Goal: Obtain resource: Obtain resource

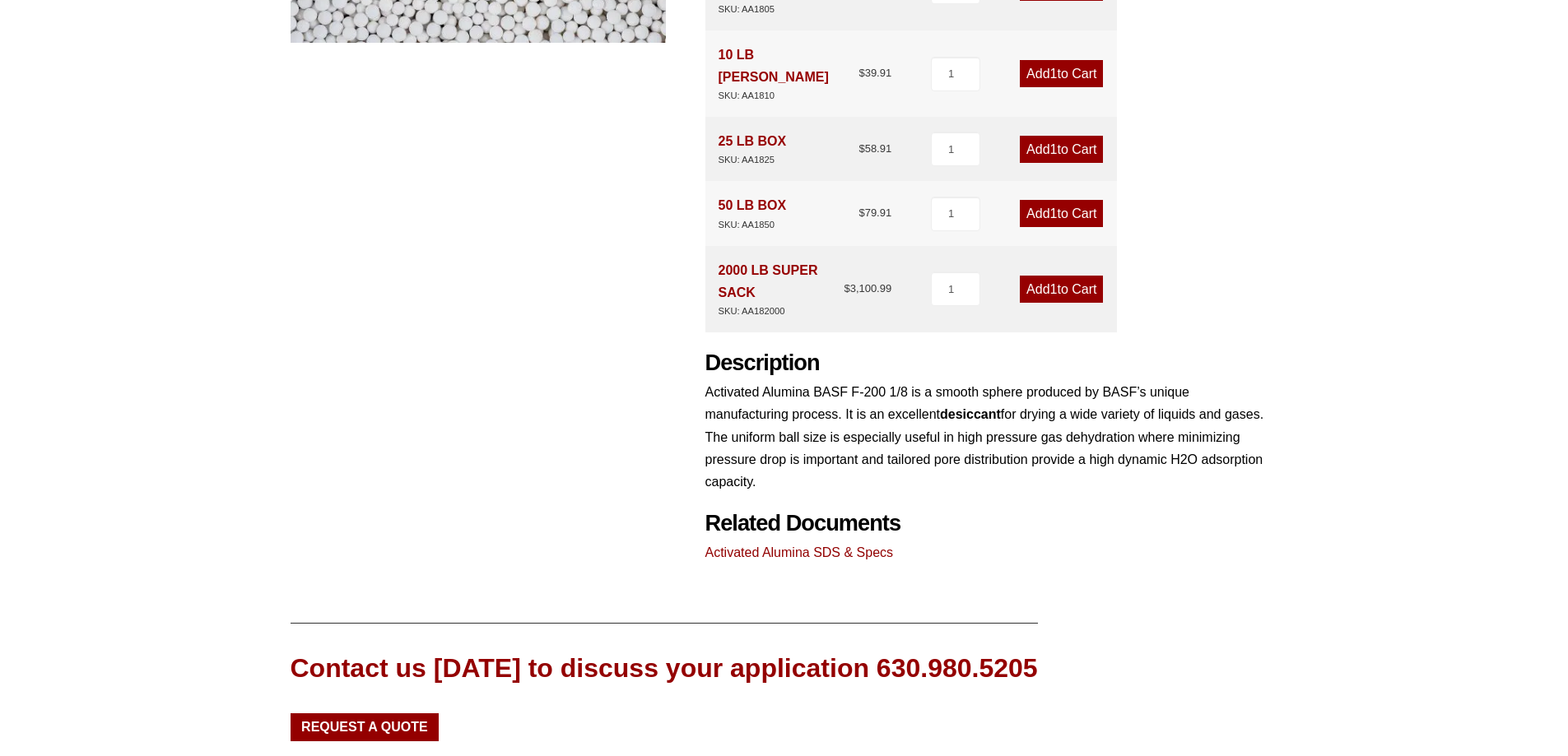
scroll to position [576, 0]
click at [818, 545] on link "Activated Alumina SDS & Specs" at bounding box center [799, 552] width 188 height 14
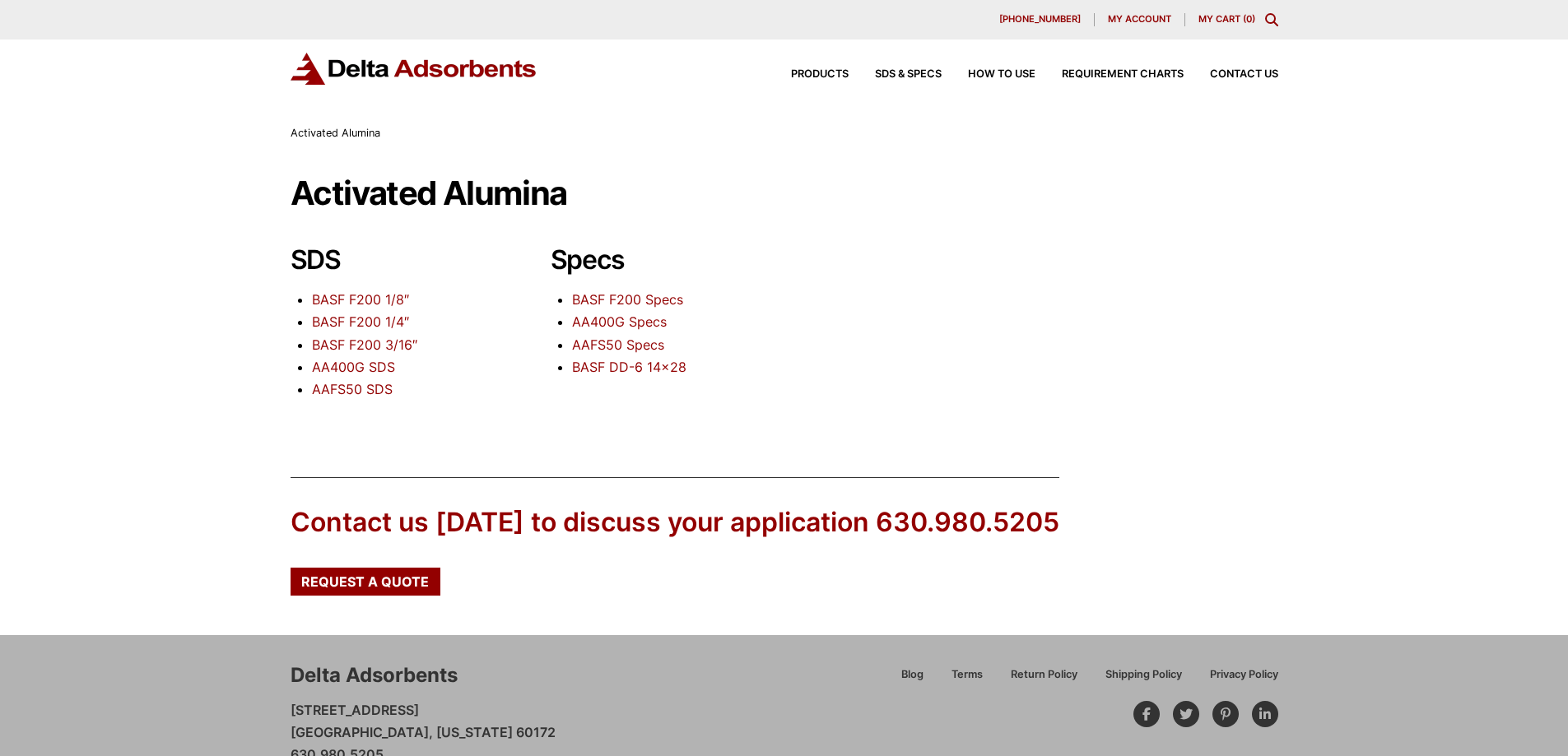
click at [645, 298] on link "BASF F200 Specs" at bounding box center [627, 299] width 111 height 16
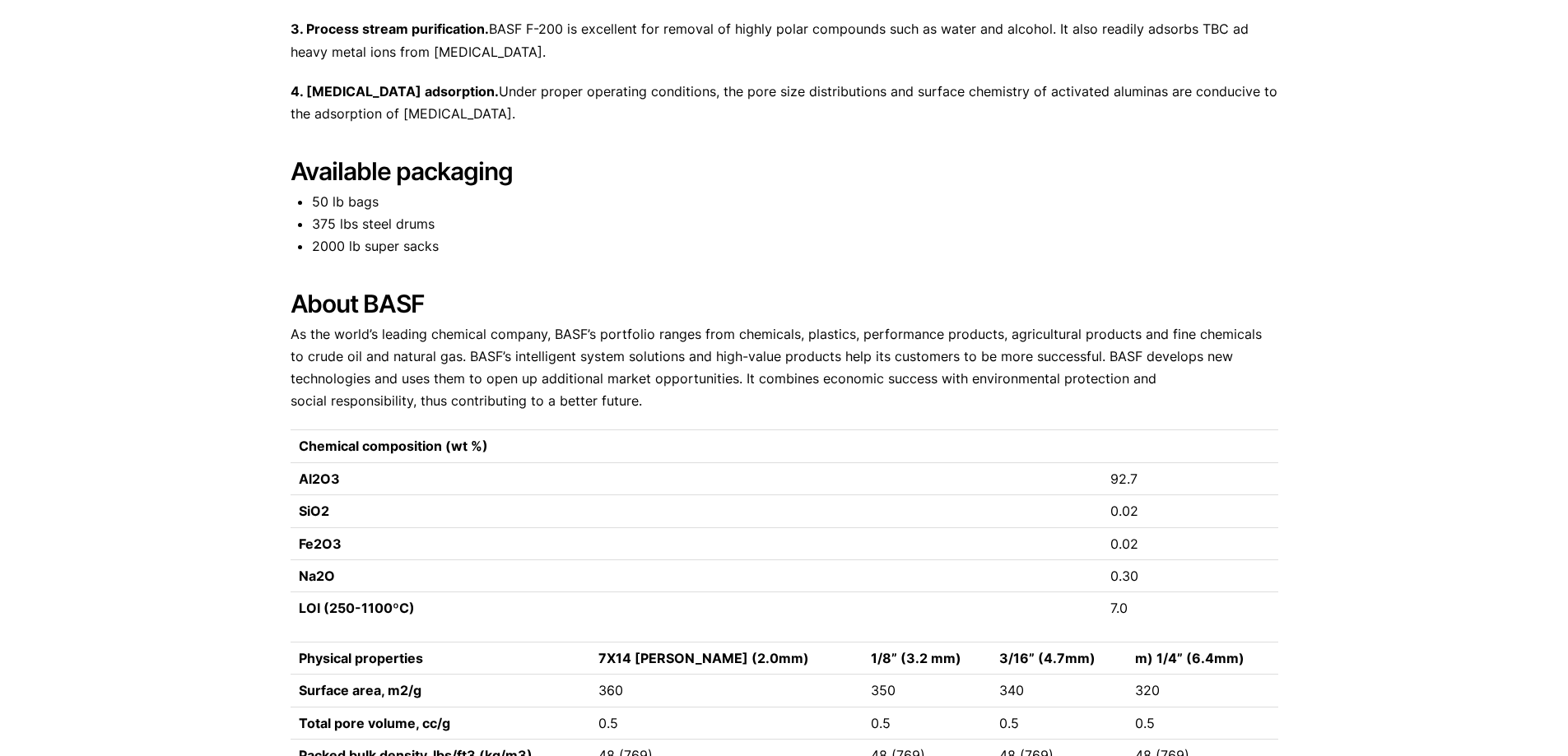
scroll to position [1235, 0]
